Goal: Information Seeking & Learning: Learn about a topic

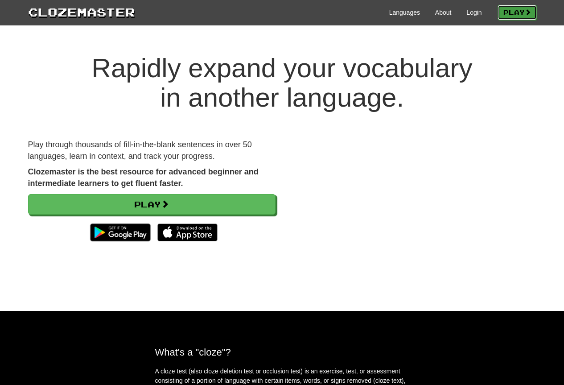
click at [512, 14] on link "Play" at bounding box center [516, 12] width 39 height 15
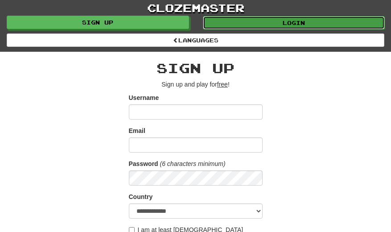
click at [308, 21] on link "Login" at bounding box center [294, 22] width 182 height 13
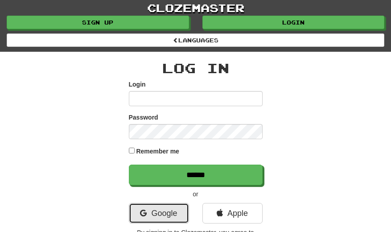
click at [161, 218] on link "Google" at bounding box center [159, 213] width 60 height 20
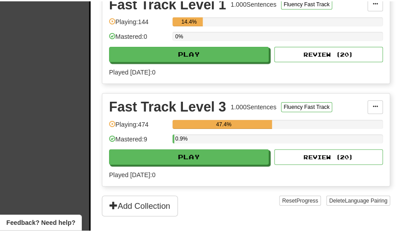
scroll to position [267, 0]
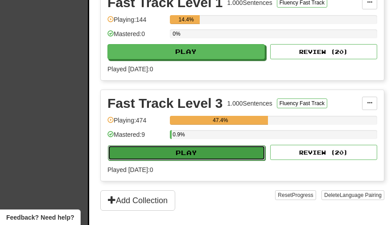
click at [213, 159] on button "Play" at bounding box center [186, 152] width 157 height 15
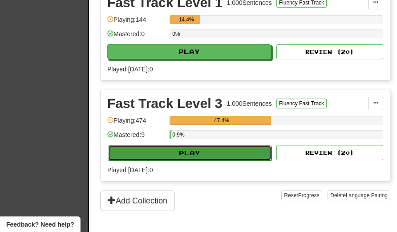
select select "**"
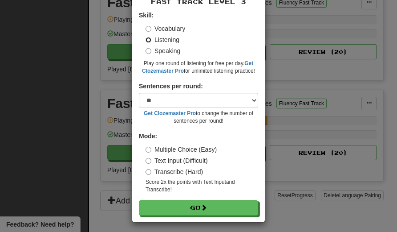
scroll to position [50, 0]
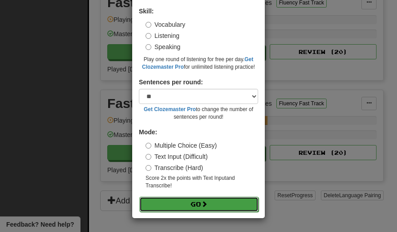
click at [211, 201] on button "Go" at bounding box center [198, 203] width 119 height 15
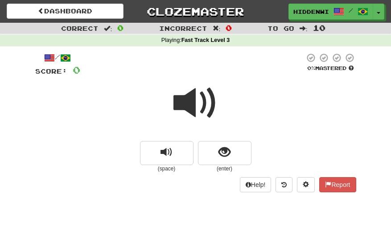
click at [191, 108] on span at bounding box center [195, 103] width 45 height 45
click at [191, 106] on span at bounding box center [195, 103] width 45 height 45
click at [190, 104] on span at bounding box center [195, 103] width 45 height 45
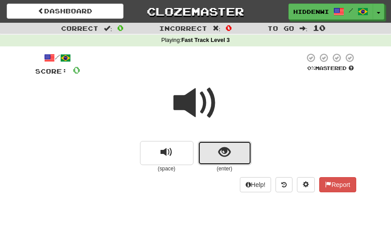
click at [221, 155] on span "show sentence" at bounding box center [224, 152] width 12 height 12
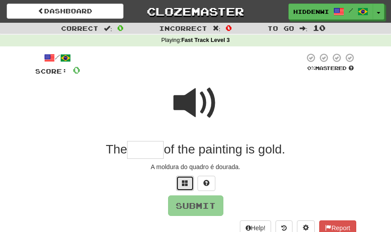
click at [188, 186] on span at bounding box center [185, 183] width 6 height 6
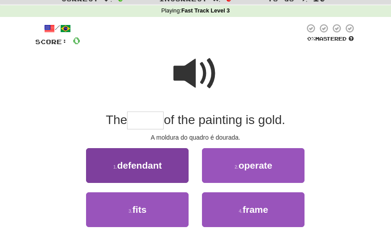
scroll to position [45, 0]
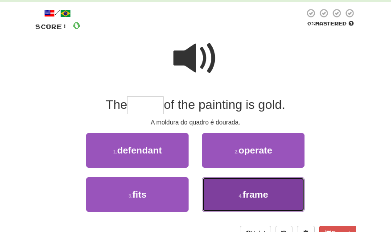
click at [250, 193] on span "frame" at bounding box center [254, 194] width 25 height 10
type input "*****"
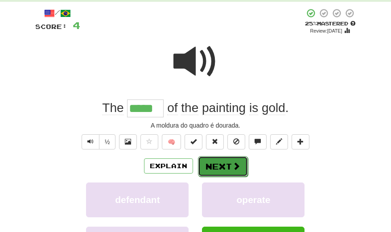
click at [227, 168] on button "Next" at bounding box center [223, 166] width 50 height 20
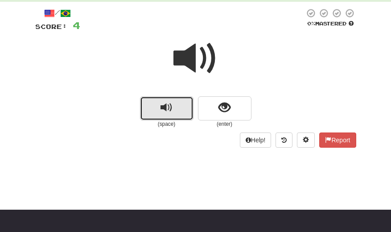
click at [177, 106] on button "replay audio" at bounding box center [166, 108] width 53 height 24
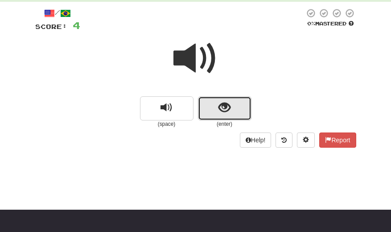
click at [217, 105] on button "show sentence" at bounding box center [224, 108] width 53 height 24
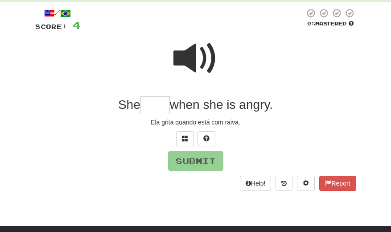
click at [194, 60] on span at bounding box center [195, 58] width 45 height 45
click at [186, 138] on span at bounding box center [185, 138] width 6 height 6
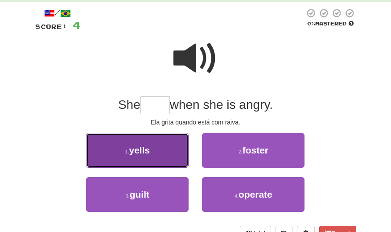
click at [150, 154] on span "yells" at bounding box center [139, 150] width 21 height 10
type input "*****"
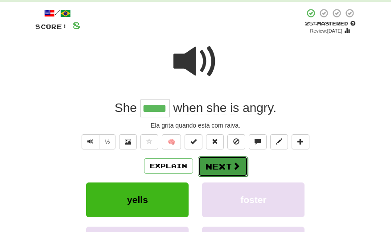
click at [223, 169] on button "Next" at bounding box center [223, 166] width 50 height 20
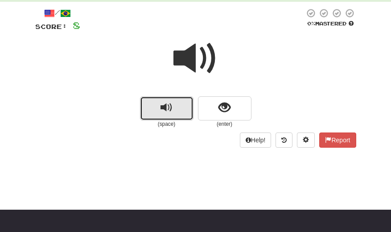
click at [181, 108] on button "replay audio" at bounding box center [166, 108] width 53 height 24
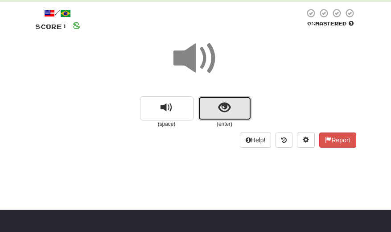
click at [218, 106] on span "show sentence" at bounding box center [224, 108] width 12 height 12
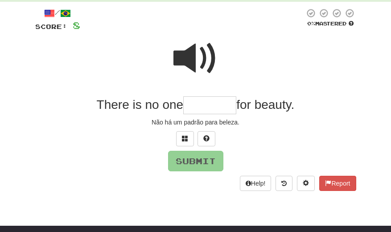
click at [187, 59] on span at bounding box center [195, 58] width 45 height 45
click at [184, 135] on span at bounding box center [185, 138] width 6 height 6
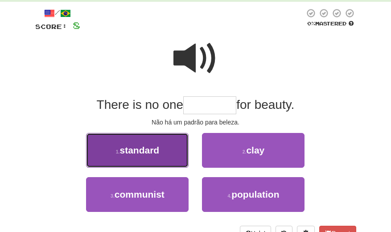
click at [165, 145] on button "1 . standard" at bounding box center [137, 150] width 102 height 35
type input "********"
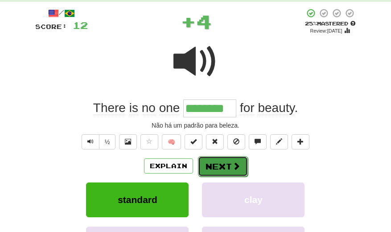
click at [221, 163] on button "Next" at bounding box center [223, 166] width 50 height 20
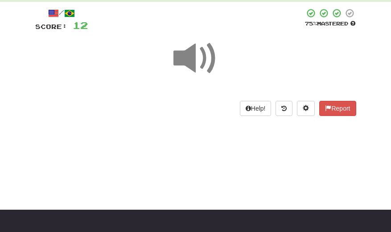
click at [188, 58] on span at bounding box center [195, 58] width 45 height 45
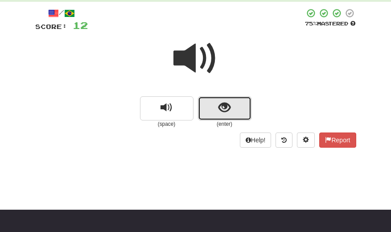
click at [215, 110] on button "show sentence" at bounding box center [224, 108] width 53 height 24
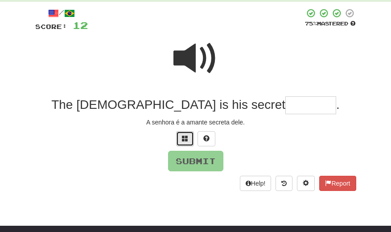
click at [184, 140] on span at bounding box center [185, 138] width 6 height 6
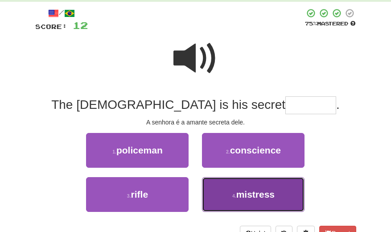
click at [258, 192] on span "mistress" at bounding box center [255, 194] width 38 height 10
type input "********"
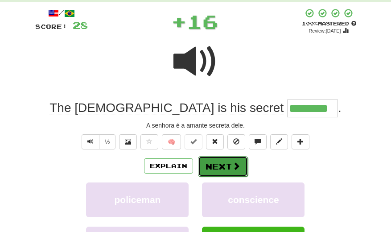
click at [228, 161] on button "Next" at bounding box center [223, 166] width 50 height 20
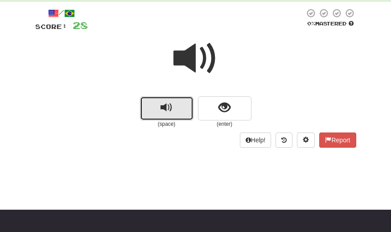
click at [161, 106] on span "replay audio" at bounding box center [166, 108] width 12 height 12
click at [168, 109] on span "replay audio" at bounding box center [166, 108] width 12 height 12
click at [168, 108] on span "replay audio" at bounding box center [166, 108] width 12 height 12
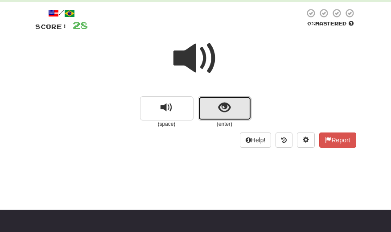
click at [217, 110] on button "show sentence" at bounding box center [224, 108] width 53 height 24
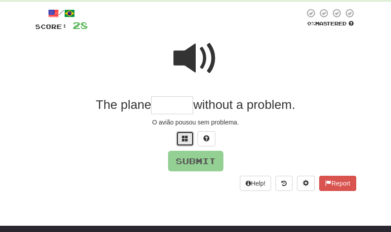
click at [185, 141] on span at bounding box center [185, 138] width 6 height 6
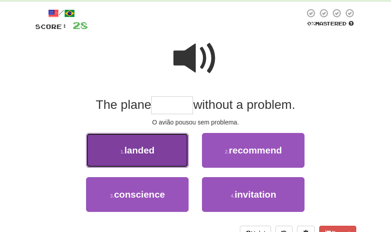
click at [154, 150] on span "landed" at bounding box center [139, 150] width 30 height 10
type input "******"
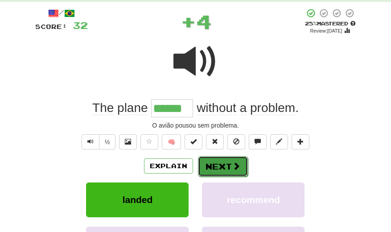
click at [221, 168] on button "Next" at bounding box center [223, 166] width 50 height 20
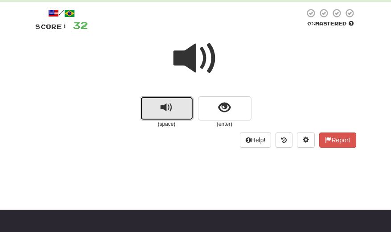
click at [168, 111] on span "replay audio" at bounding box center [166, 108] width 12 height 12
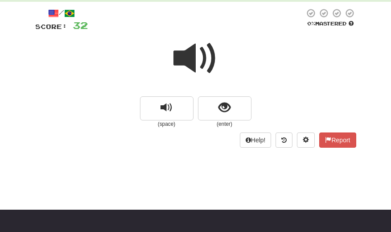
click at [181, 58] on span at bounding box center [195, 58] width 45 height 45
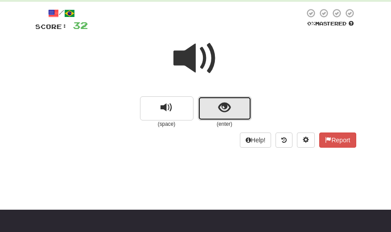
click at [225, 111] on span "show sentence" at bounding box center [224, 108] width 12 height 12
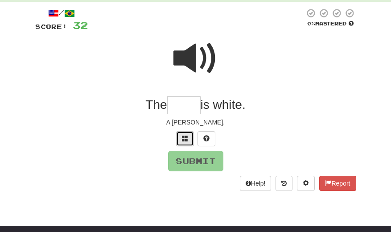
click at [184, 139] on span at bounding box center [185, 138] width 6 height 6
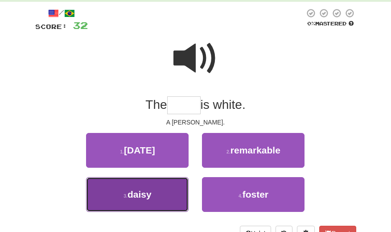
click at [150, 194] on span "daisy" at bounding box center [139, 194] width 24 height 10
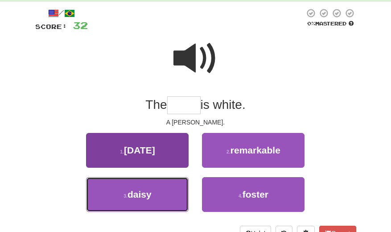
type input "*****"
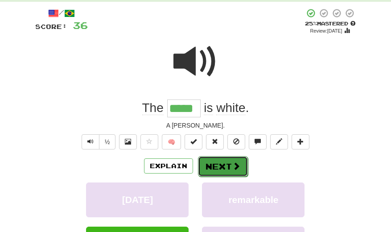
click at [220, 162] on button "Next" at bounding box center [223, 166] width 50 height 20
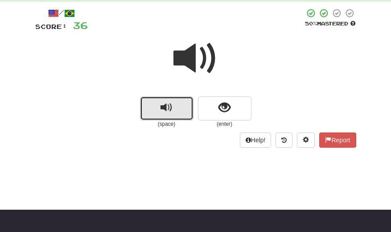
click at [168, 104] on span "replay audio" at bounding box center [166, 108] width 12 height 12
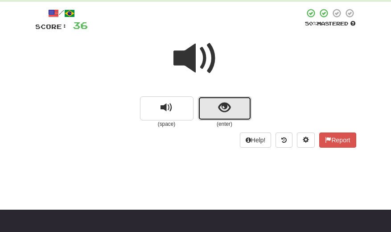
click at [212, 111] on button "show sentence" at bounding box center [224, 108] width 53 height 24
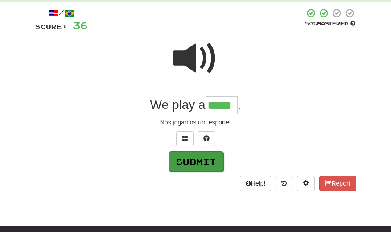
type input "*****"
click at [195, 166] on button "Submit" at bounding box center [195, 161] width 55 height 20
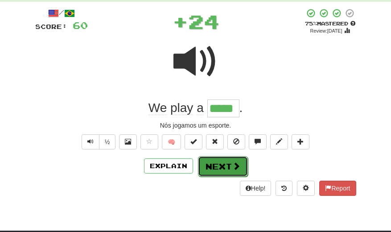
click at [213, 165] on button "Next" at bounding box center [223, 166] width 50 height 20
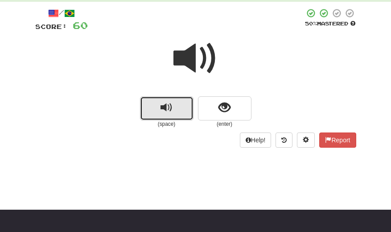
click at [170, 106] on span "replay audio" at bounding box center [166, 108] width 12 height 12
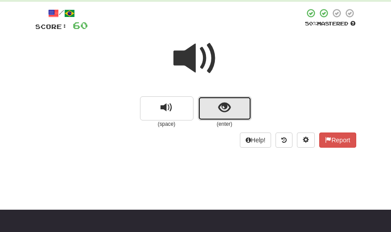
click at [225, 109] on span "show sentence" at bounding box center [224, 108] width 12 height 12
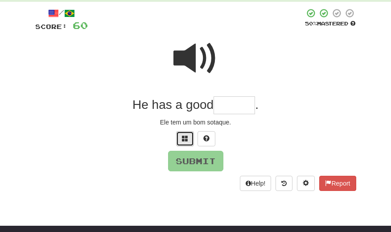
click at [187, 139] on span at bounding box center [185, 138] width 6 height 6
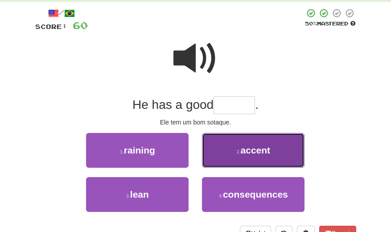
click at [260, 151] on span "accent" at bounding box center [256, 150] width 30 height 10
type input "******"
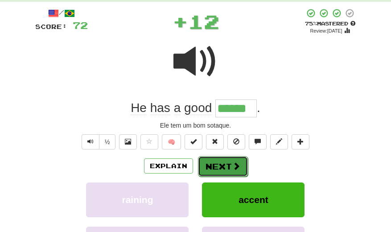
click at [223, 166] on button "Next" at bounding box center [223, 166] width 50 height 20
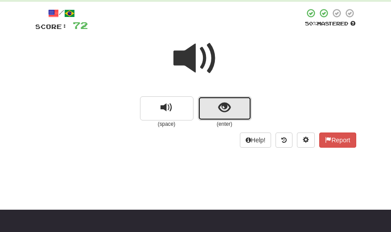
click at [216, 106] on button "show sentence" at bounding box center [224, 108] width 53 height 24
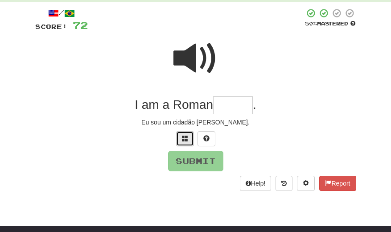
click at [186, 142] on button at bounding box center [185, 138] width 18 height 15
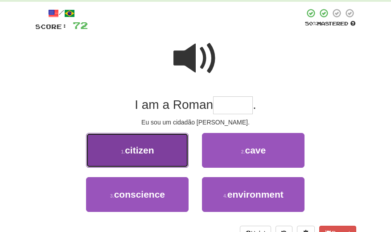
click at [138, 151] on span "citizen" at bounding box center [139, 150] width 29 height 10
type input "*******"
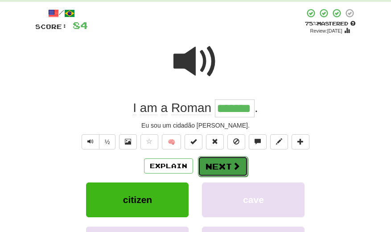
click at [225, 164] on button "Next" at bounding box center [223, 166] width 50 height 20
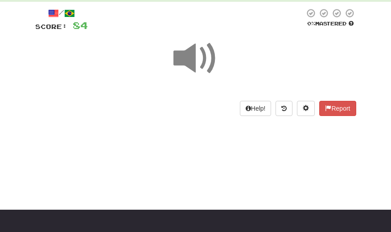
click at [190, 59] on span at bounding box center [195, 58] width 45 height 45
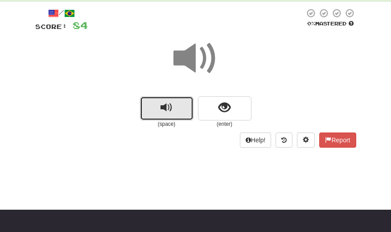
click at [164, 108] on span "replay audio" at bounding box center [166, 108] width 12 height 12
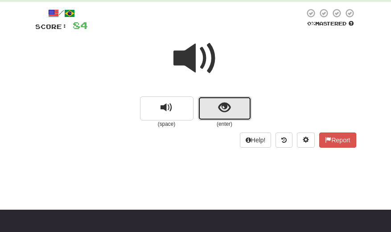
click at [233, 111] on button "show sentence" at bounding box center [224, 108] width 53 height 24
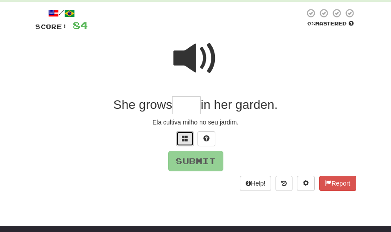
click at [180, 138] on button at bounding box center [185, 138] width 18 height 15
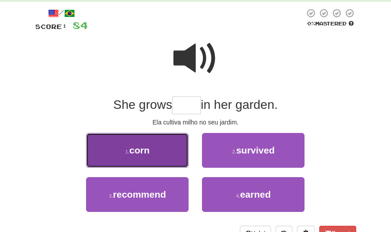
click at [161, 151] on button "1 . corn" at bounding box center [137, 150] width 102 height 35
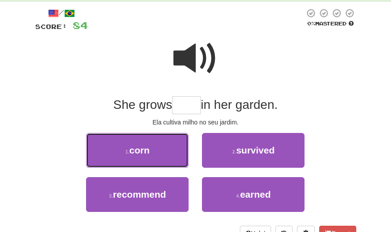
type input "****"
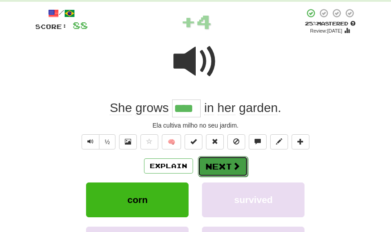
click at [221, 171] on button "Next" at bounding box center [223, 166] width 50 height 20
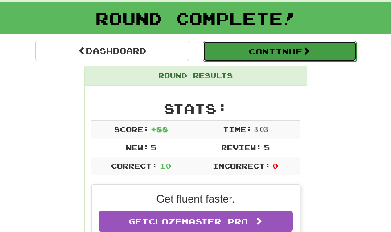
click at [264, 55] on button "Continue" at bounding box center [280, 51] width 154 height 20
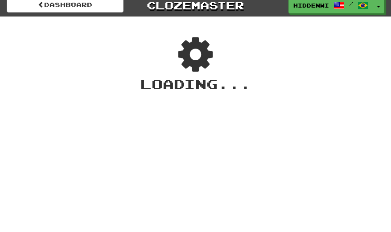
scroll to position [0, 0]
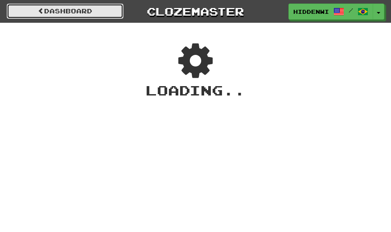
click at [79, 14] on link "Dashboard" at bounding box center [65, 11] width 117 height 15
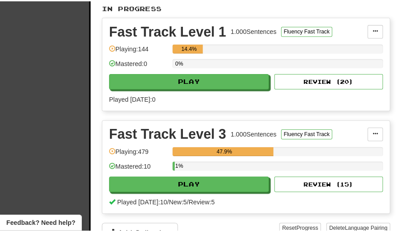
scroll to position [267, 0]
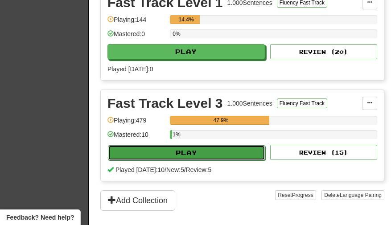
click at [185, 154] on button "Play" at bounding box center [186, 152] width 157 height 15
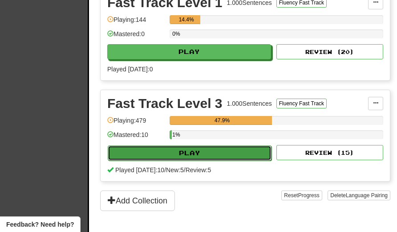
select select "**"
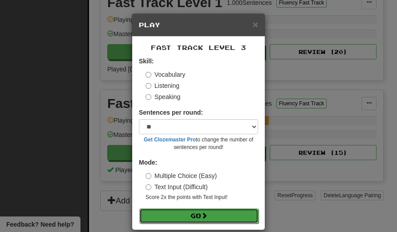
click at [198, 213] on button "Go" at bounding box center [198, 215] width 119 height 15
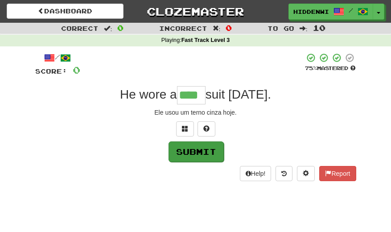
type input "****"
click at [191, 150] on button "Submit" at bounding box center [195, 151] width 55 height 20
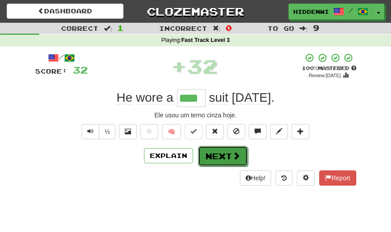
click at [224, 156] on button "Next" at bounding box center [223, 156] width 50 height 20
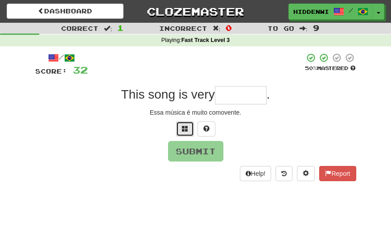
click at [184, 127] on span at bounding box center [185, 128] width 6 height 6
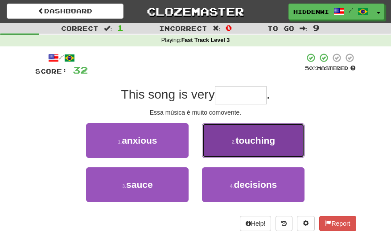
click at [246, 144] on span "touching" at bounding box center [256, 140] width 40 height 10
type input "********"
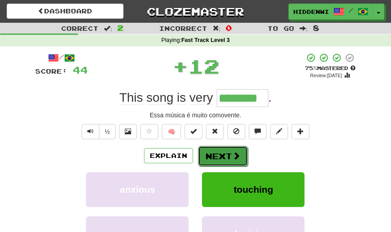
click at [224, 156] on button "Next" at bounding box center [223, 156] width 50 height 20
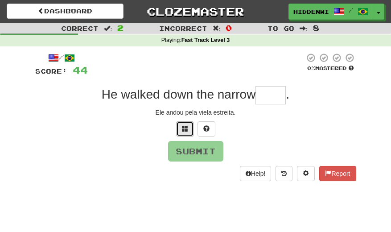
click at [184, 128] on span at bounding box center [185, 128] width 6 height 6
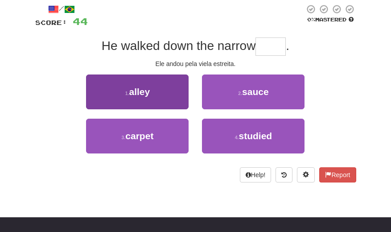
scroll to position [45, 0]
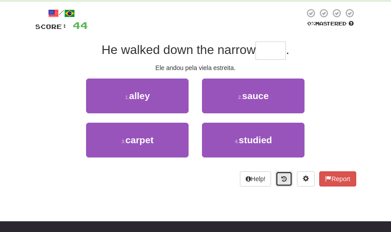
click at [282, 180] on icon at bounding box center [283, 179] width 5 height 6
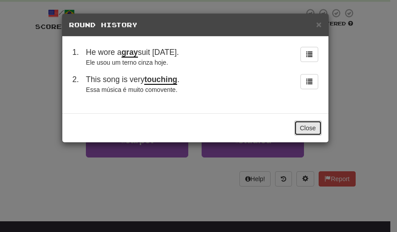
click at [305, 129] on button "Close" at bounding box center [309, 127] width 28 height 15
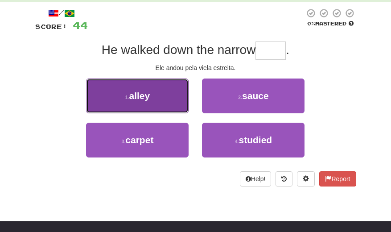
click at [156, 94] on button "1 . alley" at bounding box center [137, 95] width 102 height 35
type input "*****"
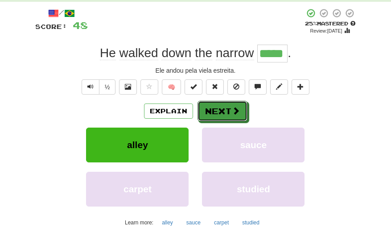
drag, startPoint x: 229, startPoint y: 114, endPoint x: 229, endPoint y: 109, distance: 4.9
click at [229, 111] on button "Next" at bounding box center [222, 111] width 50 height 20
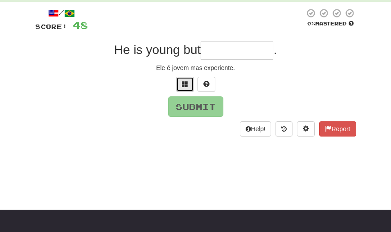
click at [187, 86] on span at bounding box center [185, 84] width 6 height 6
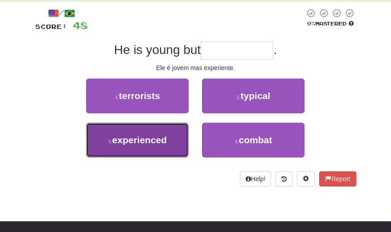
click at [164, 137] on span "experienced" at bounding box center [139, 140] width 55 height 10
type input "**********"
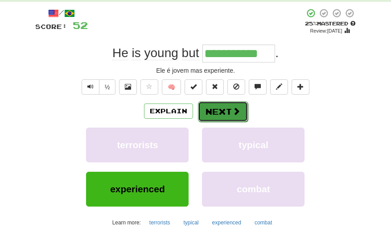
click at [217, 112] on button "Next" at bounding box center [223, 111] width 50 height 20
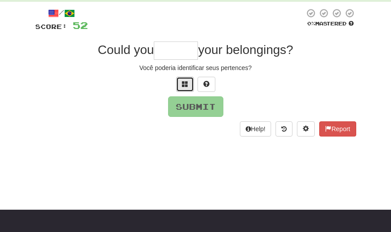
click at [185, 85] on span at bounding box center [185, 84] width 6 height 6
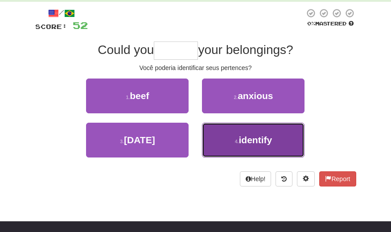
click at [258, 139] on span "identify" at bounding box center [255, 140] width 33 height 10
type input "********"
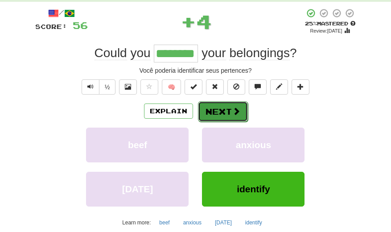
click at [218, 110] on button "Next" at bounding box center [223, 111] width 50 height 20
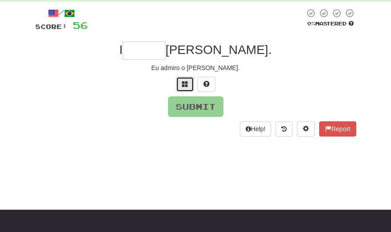
click at [182, 83] on span at bounding box center [185, 84] width 6 height 6
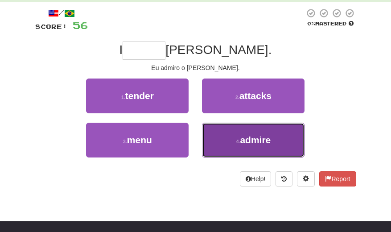
click at [237, 136] on button "4 . admire" at bounding box center [253, 140] width 102 height 35
type input "******"
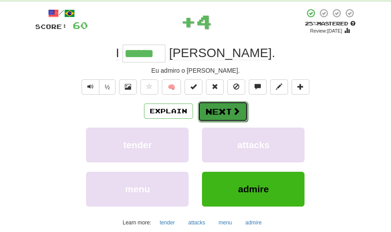
click at [222, 113] on button "Next" at bounding box center [223, 111] width 50 height 20
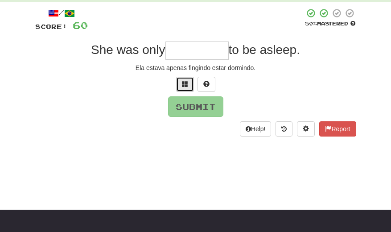
click at [184, 86] on span at bounding box center [185, 84] width 6 height 6
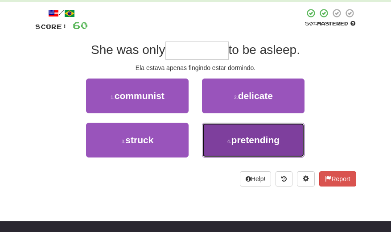
click at [241, 139] on span "pretending" at bounding box center [255, 140] width 49 height 10
type input "**********"
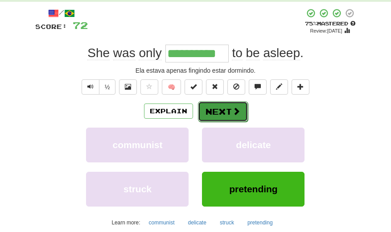
click at [225, 113] on button "Next" at bounding box center [223, 111] width 50 height 20
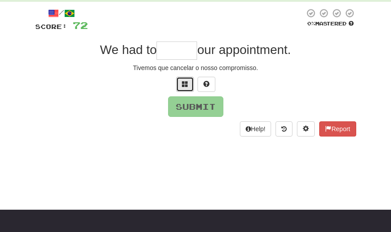
click at [183, 86] on span at bounding box center [185, 84] width 6 height 6
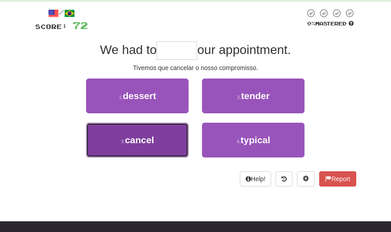
click at [154, 140] on span "cancel" at bounding box center [139, 140] width 29 height 10
type input "******"
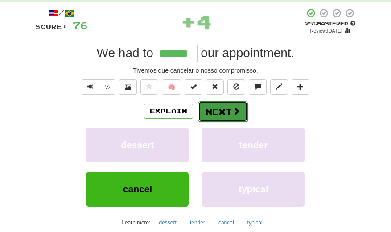
click at [234, 114] on span at bounding box center [236, 111] width 8 height 8
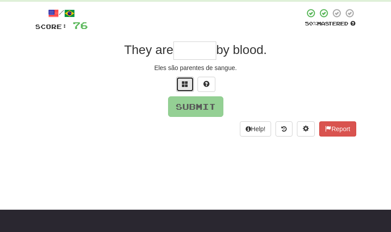
click at [179, 85] on button at bounding box center [185, 84] width 18 height 15
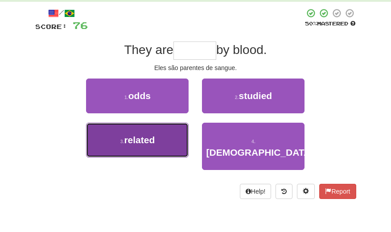
click at [160, 135] on button "3 . related" at bounding box center [137, 140] width 102 height 35
type input "*******"
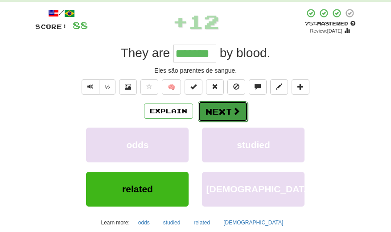
click at [215, 112] on button "Next" at bounding box center [223, 111] width 50 height 20
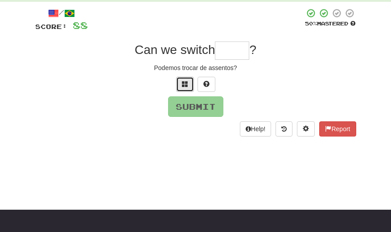
click at [184, 82] on span at bounding box center [185, 84] width 6 height 6
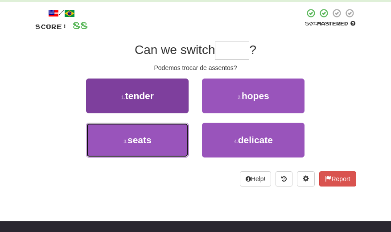
click at [159, 140] on button "3 . seats" at bounding box center [137, 140] width 102 height 35
type input "*****"
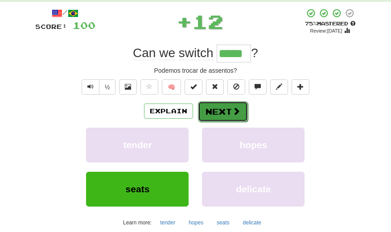
click at [224, 112] on button "Next" at bounding box center [223, 111] width 50 height 20
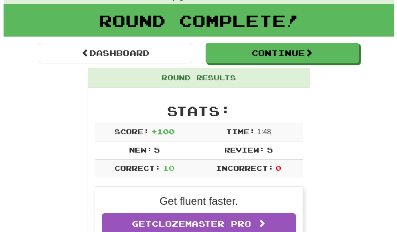
scroll to position [0, 0]
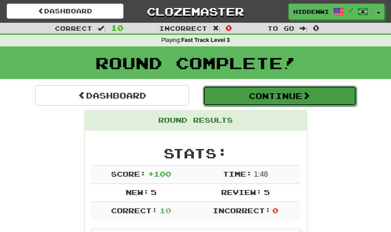
click at [250, 101] on button "Continue" at bounding box center [280, 96] width 154 height 20
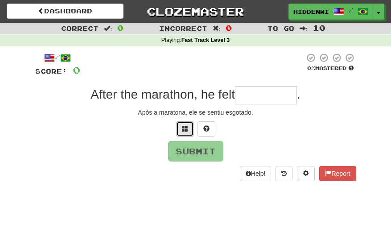
click at [186, 131] on span at bounding box center [185, 128] width 6 height 6
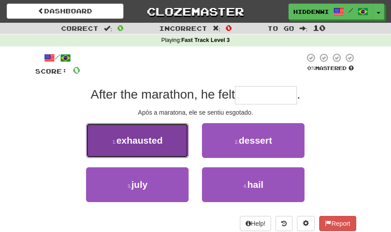
click at [155, 139] on span "exhausted" at bounding box center [139, 140] width 46 height 10
type input "*********"
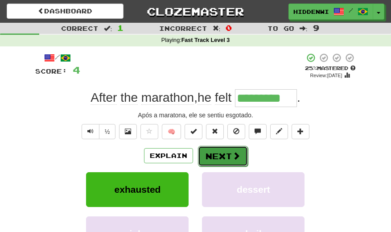
click at [219, 158] on button "Next" at bounding box center [223, 156] width 50 height 20
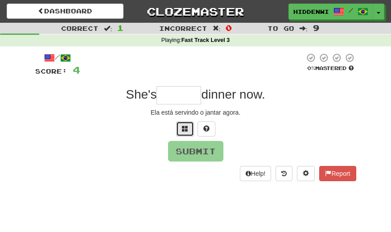
click at [182, 130] on span at bounding box center [185, 128] width 6 height 6
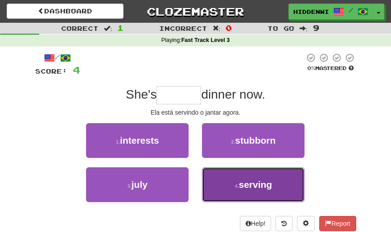
click at [253, 185] on span "serving" at bounding box center [254, 184] width 33 height 10
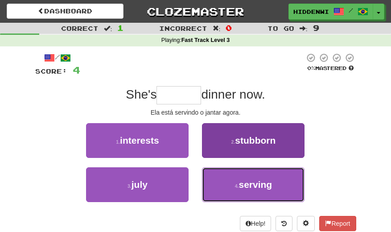
type input "*******"
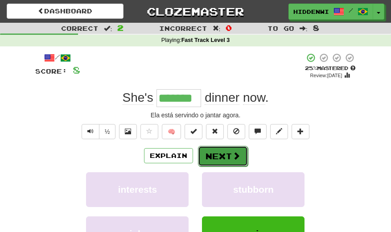
click at [210, 154] on button "Next" at bounding box center [223, 156] width 50 height 20
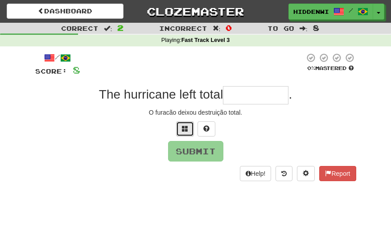
click at [184, 125] on span at bounding box center [185, 128] width 6 height 6
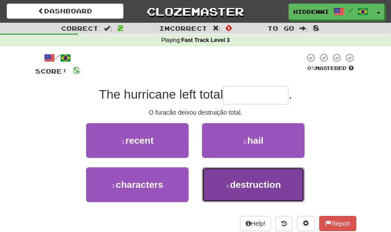
click at [250, 179] on span "destruction" at bounding box center [255, 184] width 51 height 10
type input "**********"
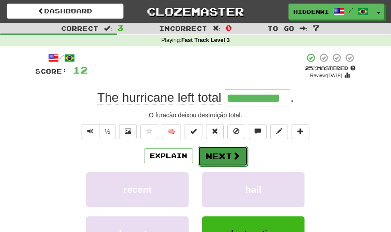
click at [224, 160] on button "Next" at bounding box center [223, 156] width 50 height 20
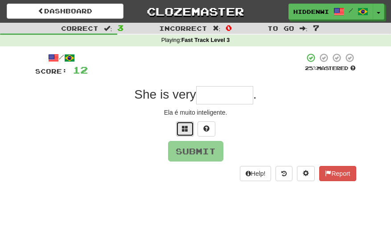
click at [187, 132] on button at bounding box center [185, 128] width 18 height 15
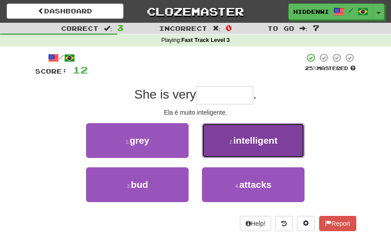
click at [258, 141] on span "intelligent" at bounding box center [255, 140] width 44 height 10
type input "**********"
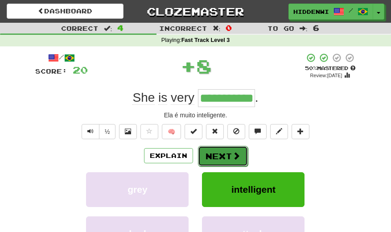
click at [222, 157] on button "Next" at bounding box center [223, 156] width 50 height 20
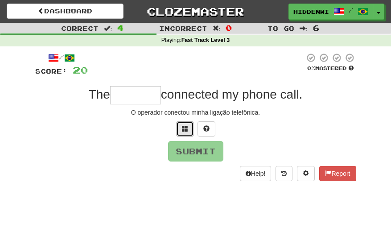
click at [184, 128] on span at bounding box center [185, 128] width 6 height 6
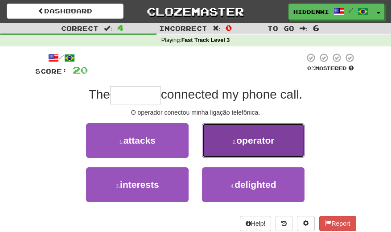
click at [254, 142] on span "operator" at bounding box center [255, 140] width 38 height 10
type input "********"
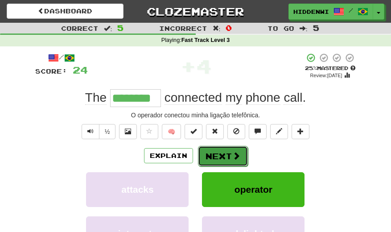
click at [229, 158] on button "Next" at bounding box center [223, 156] width 50 height 20
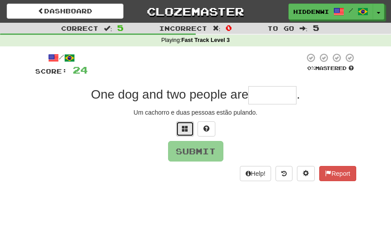
click at [184, 130] on span at bounding box center [185, 128] width 6 height 6
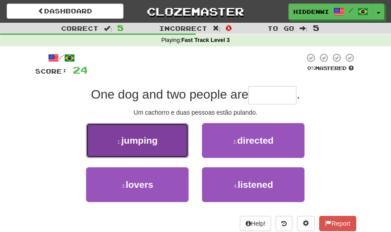
click at [135, 137] on span "jumping" at bounding box center [139, 140] width 37 height 10
type input "*******"
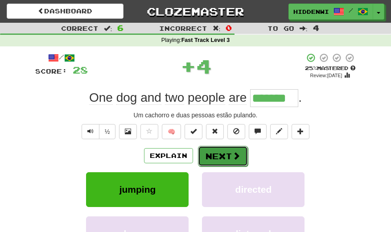
click at [222, 157] on button "Next" at bounding box center [223, 156] width 50 height 20
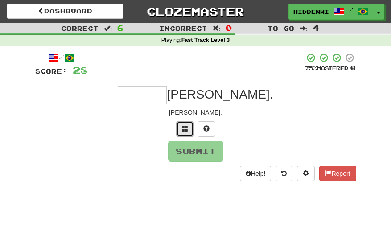
click at [183, 130] on span at bounding box center [185, 128] width 6 height 6
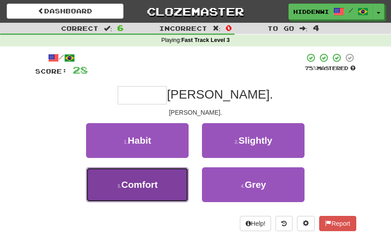
click at [155, 176] on button "3 . [GEOGRAPHIC_DATA]" at bounding box center [137, 184] width 102 height 35
type input "*******"
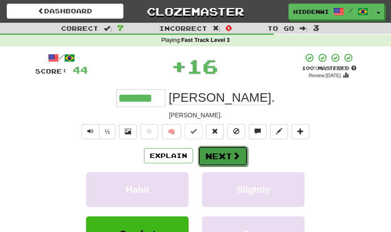
click at [227, 159] on button "Next" at bounding box center [223, 156] width 50 height 20
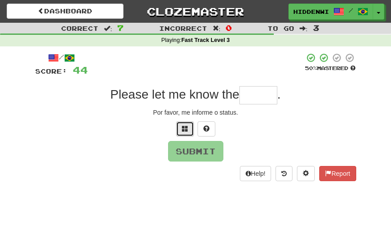
click at [186, 129] on span at bounding box center [185, 128] width 6 height 6
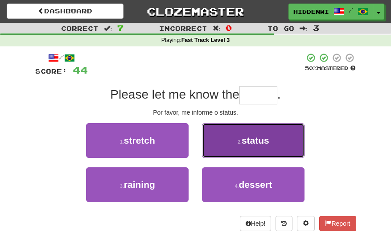
click at [251, 143] on span "status" at bounding box center [255, 140] width 28 height 10
type input "******"
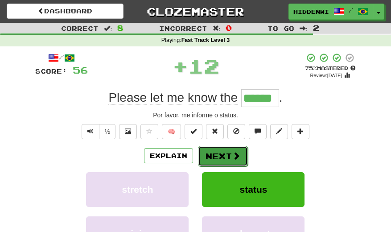
click at [215, 156] on button "Next" at bounding box center [223, 156] width 50 height 20
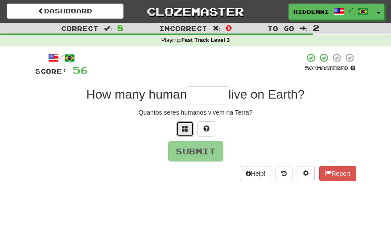
click at [188, 128] on span at bounding box center [185, 128] width 6 height 6
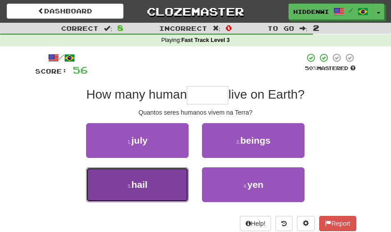
click at [157, 181] on button "3 . hail" at bounding box center [137, 184] width 102 height 35
type input "******"
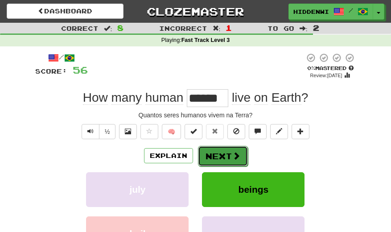
click at [225, 155] on button "Next" at bounding box center [223, 156] width 50 height 20
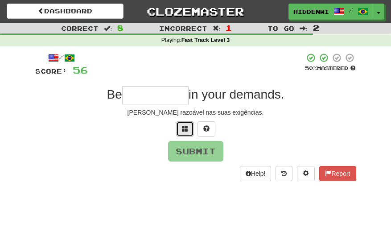
click at [185, 131] on span at bounding box center [185, 128] width 6 height 6
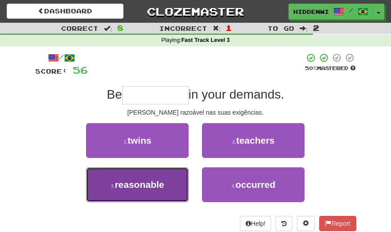
click at [158, 181] on span "reasonable" at bounding box center [139, 184] width 49 height 10
type input "**********"
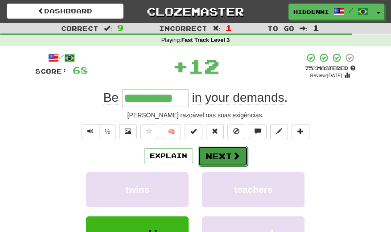
click at [217, 159] on button "Next" at bounding box center [223, 156] width 50 height 20
